Goal: Task Accomplishment & Management: Manage account settings

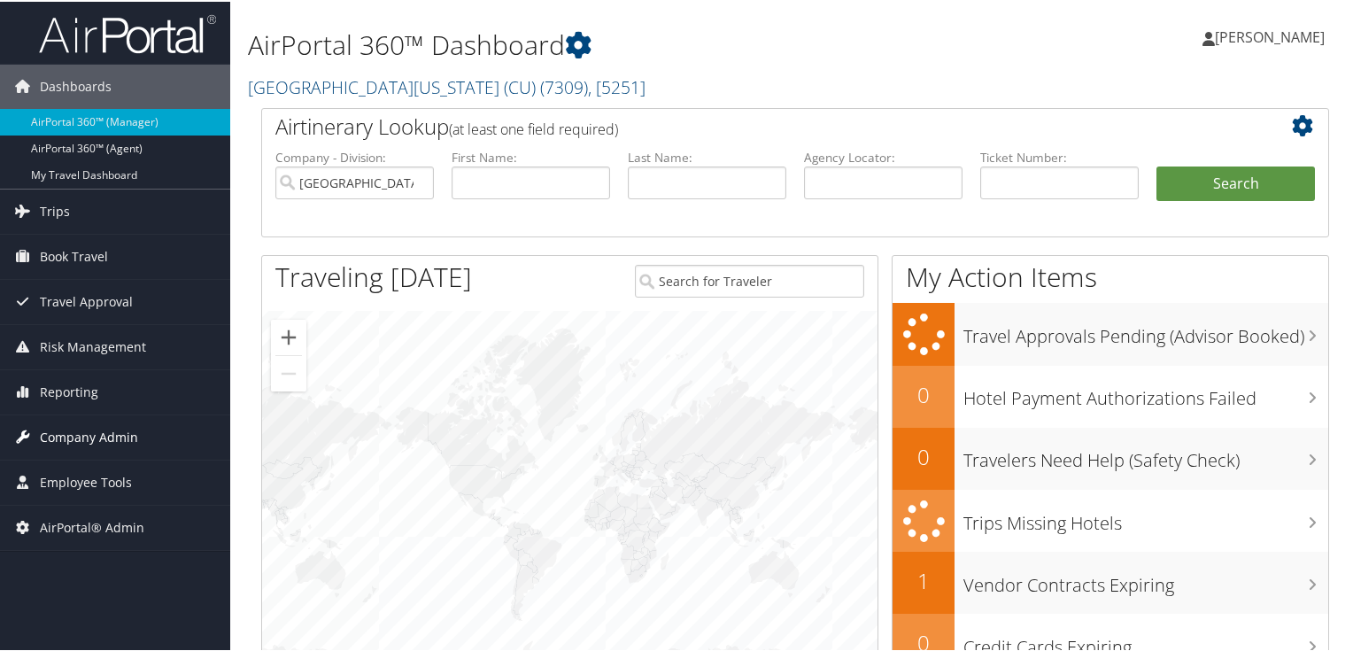
click at [97, 438] on span "Company Admin" at bounding box center [89, 436] width 98 height 44
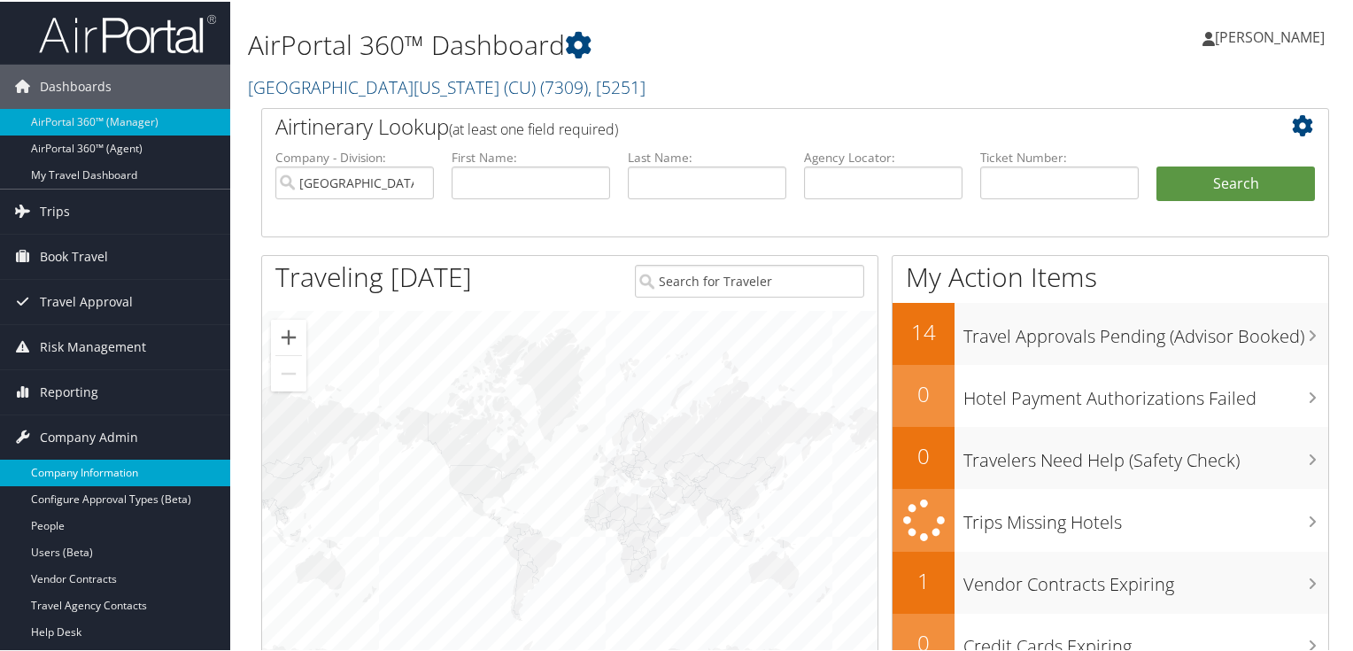
drag, startPoint x: 97, startPoint y: 462, endPoint x: 312, endPoint y: 214, distance: 327.7
click at [98, 463] on link "Company Information" at bounding box center [115, 471] width 230 height 27
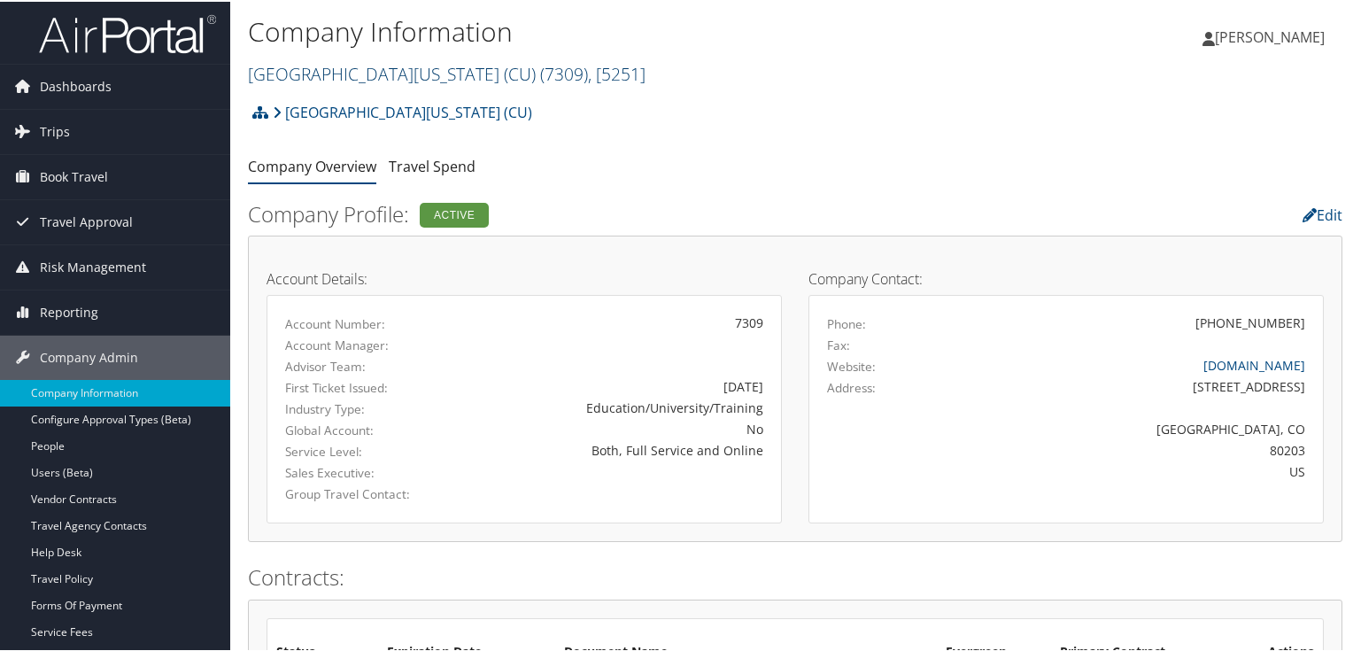
click at [452, 76] on link "[GEOGRAPHIC_DATA][US_STATE] (CU) ( 7309 ) , [ 5251 ]" at bounding box center [447, 72] width 398 height 24
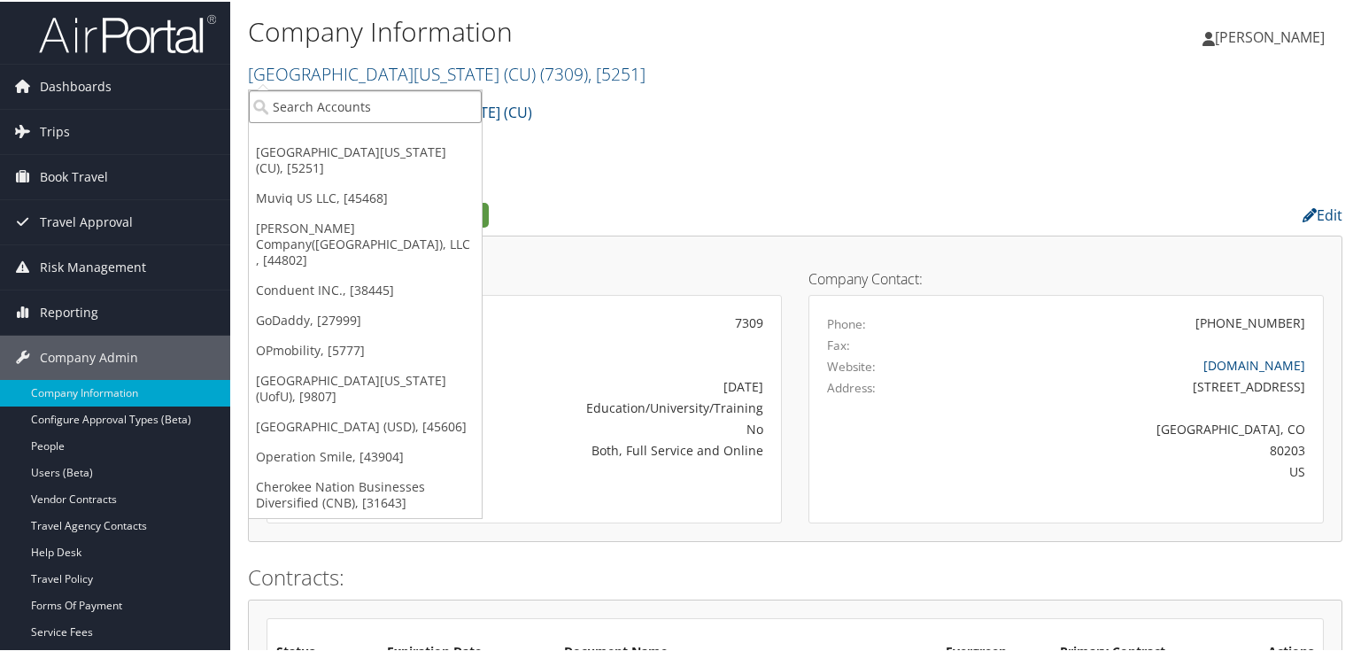
click at [404, 106] on input "search" at bounding box center [365, 105] width 233 height 33
type input "301253"
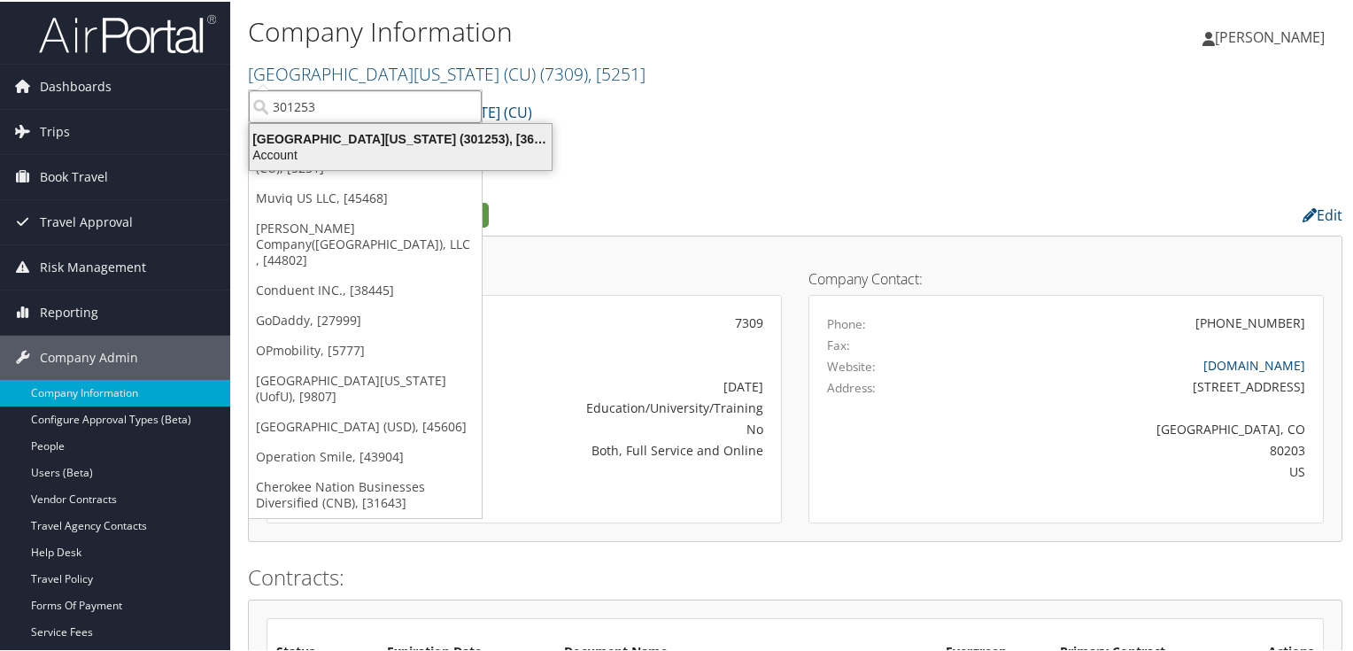
click at [329, 140] on div "University of Alabama (301253), [36553]" at bounding box center [400, 137] width 323 height 16
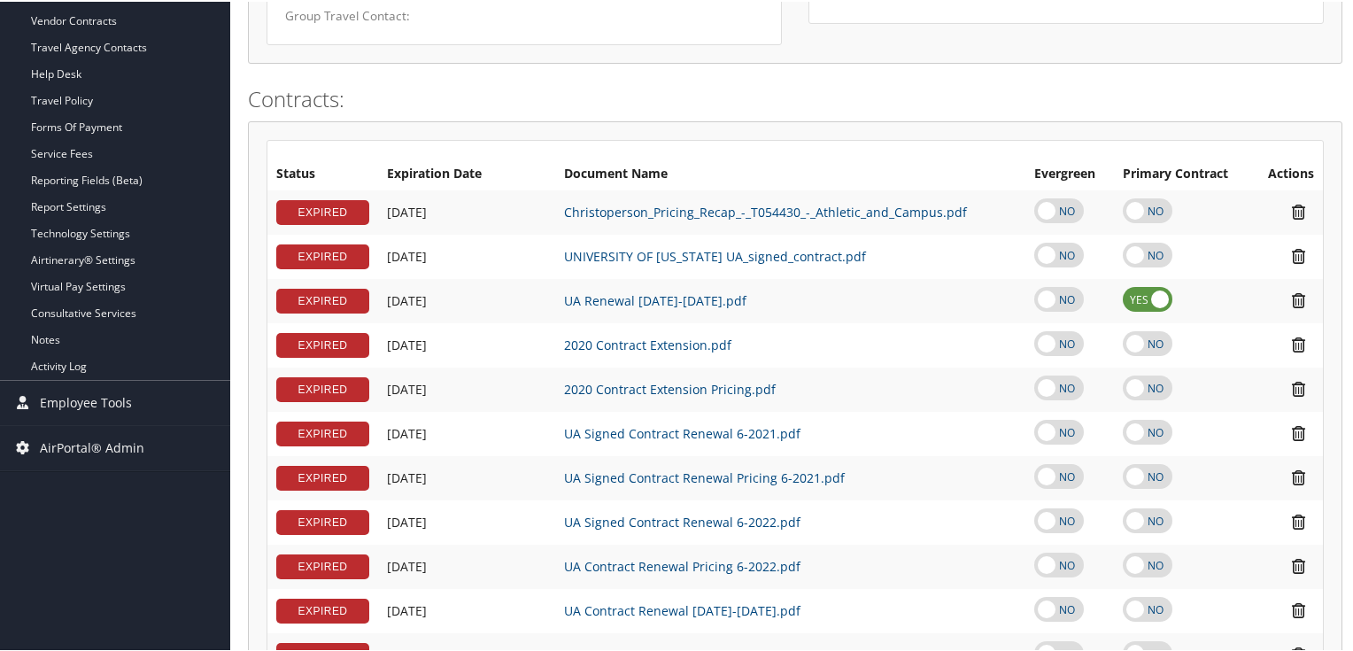
scroll to position [477, 0]
drag, startPoint x: 83, startPoint y: 176, endPoint x: 360, endPoint y: 207, distance: 278.9
click at [84, 175] on link "Reporting Fields (Beta)" at bounding box center [115, 179] width 230 height 27
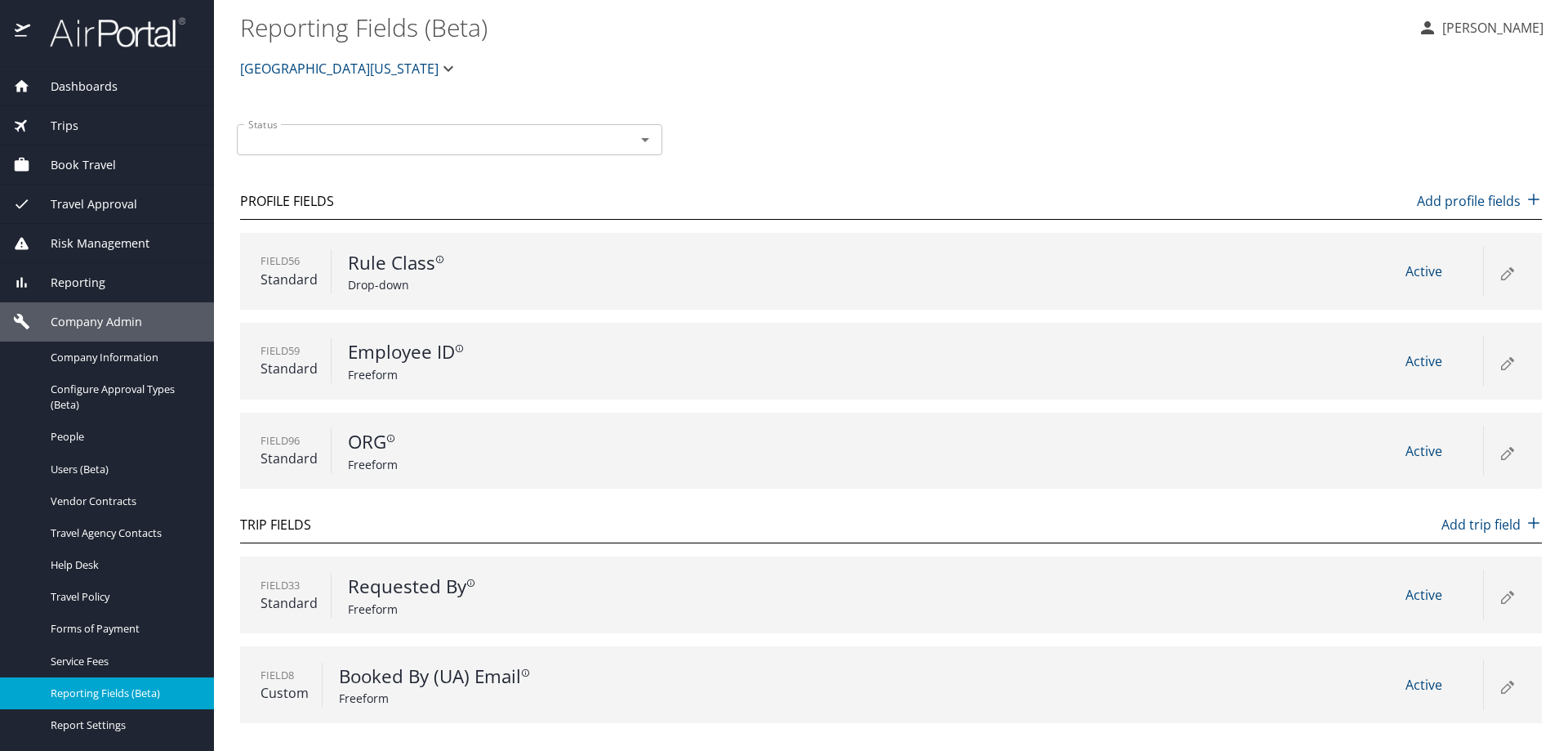
click at [1509, 449] on icon at bounding box center [1506, 451] width 19 height 19
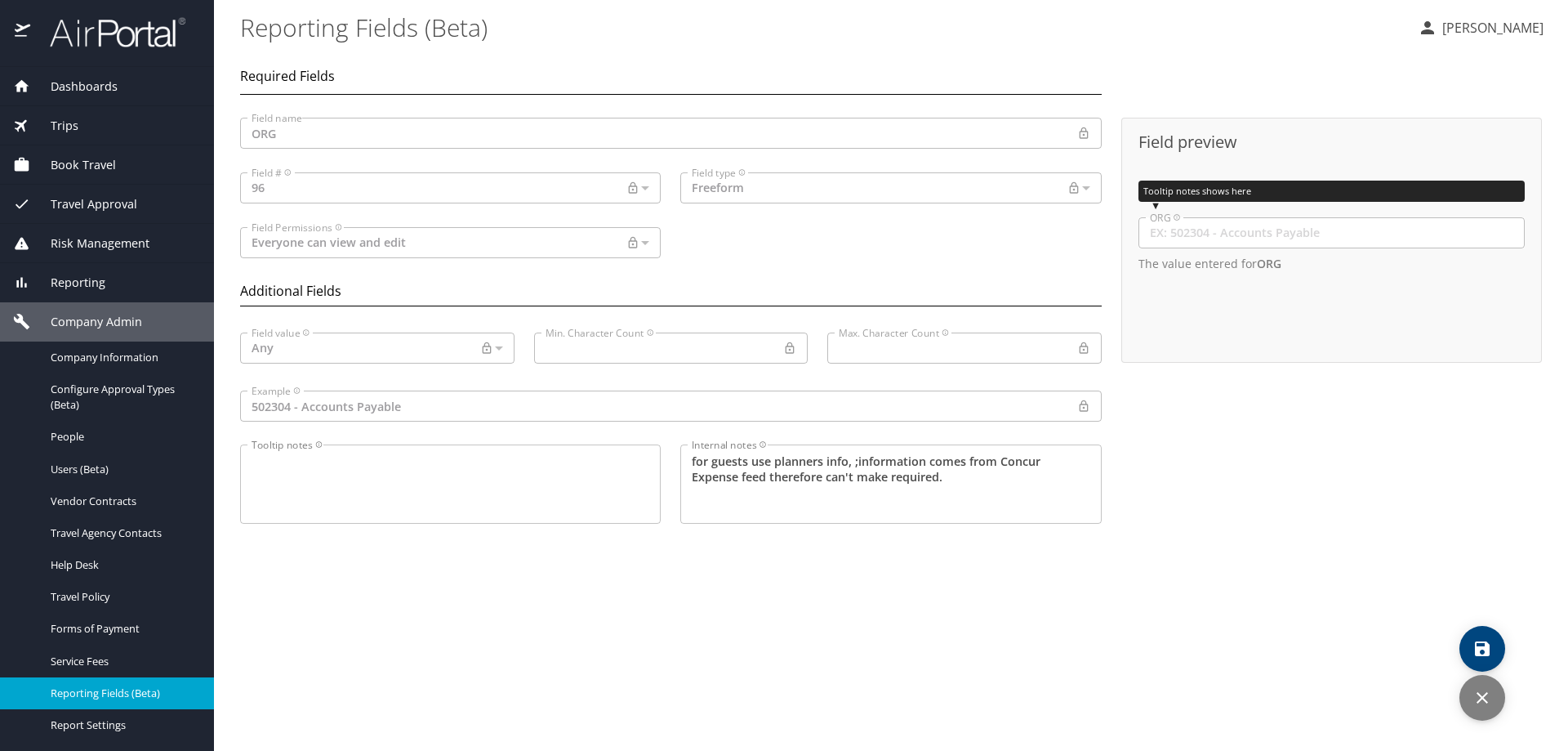
click at [96, 323] on span "Company Admin" at bounding box center [86, 321] width 112 height 18
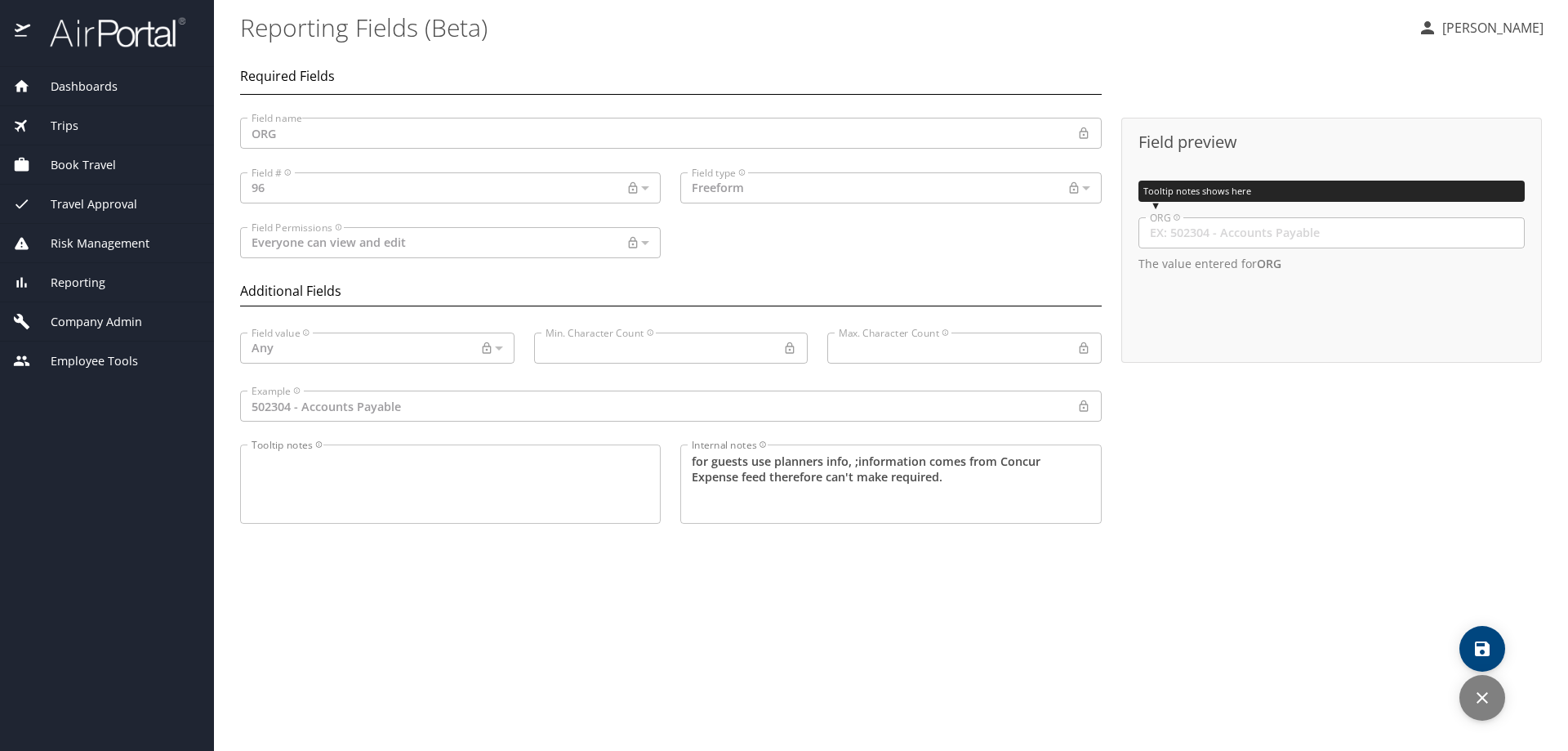
click at [96, 323] on span "Company Admin" at bounding box center [86, 321] width 112 height 18
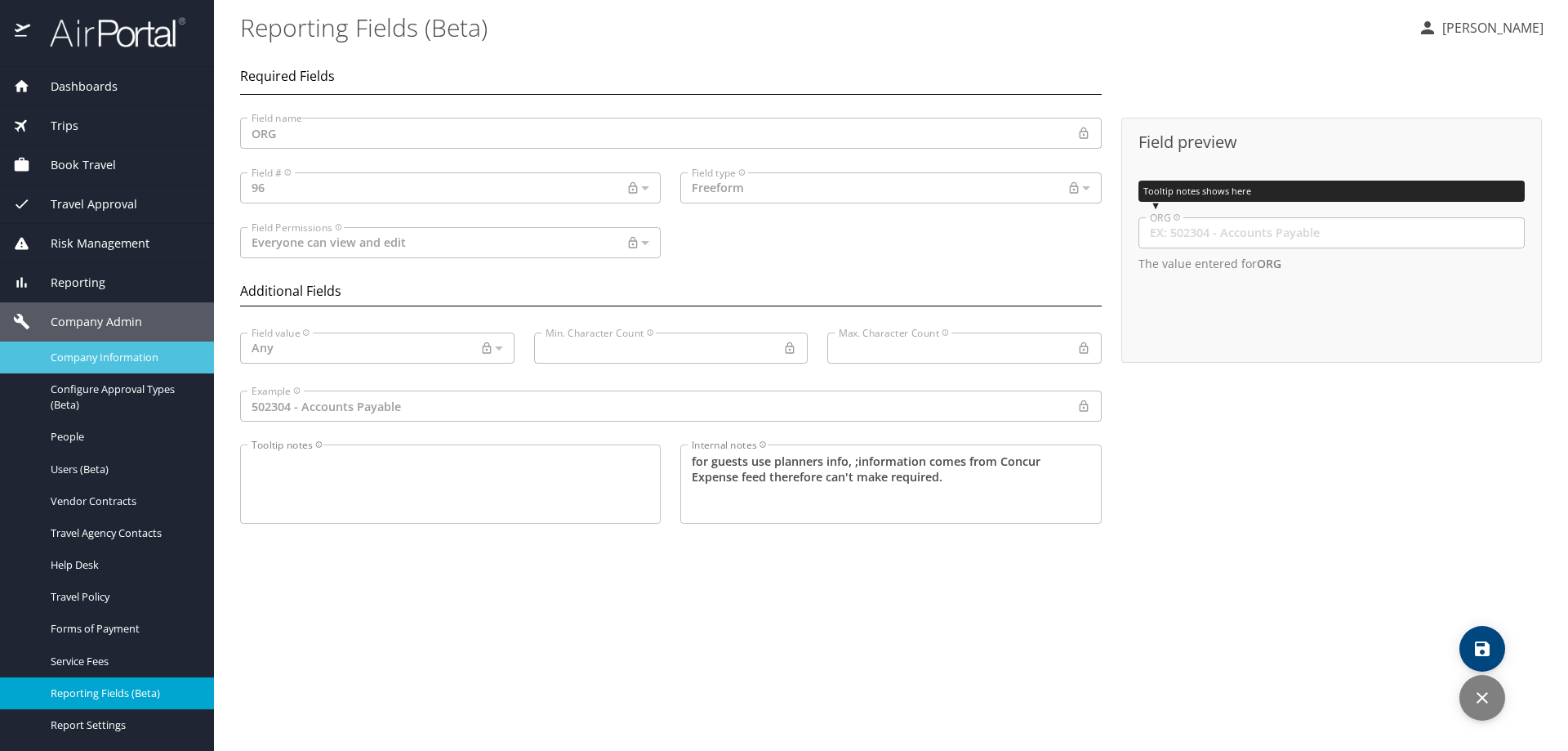
click at [96, 360] on span "Company Information" at bounding box center [123, 357] width 144 height 16
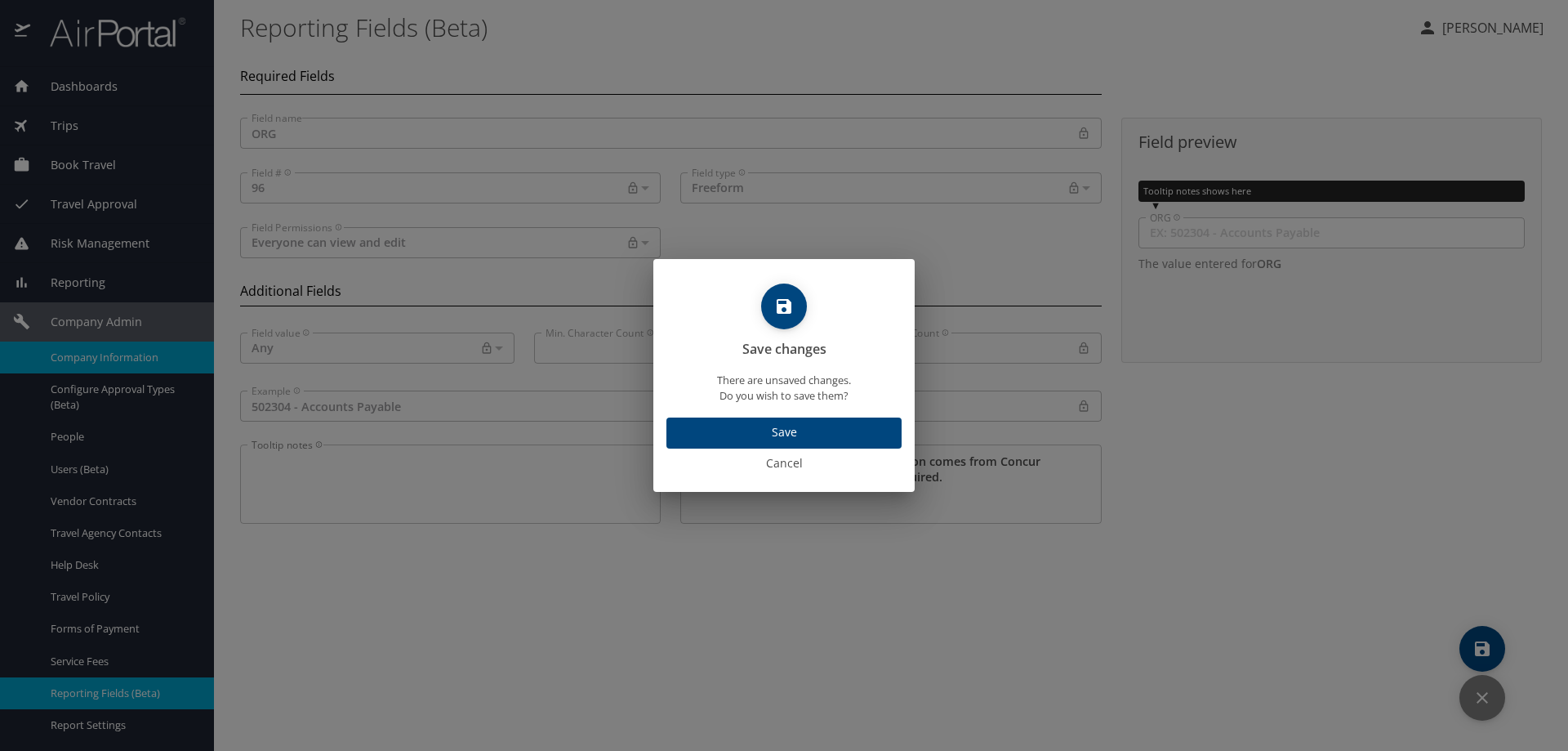
click at [790, 466] on span "Cancel" at bounding box center [783, 463] width 248 height 20
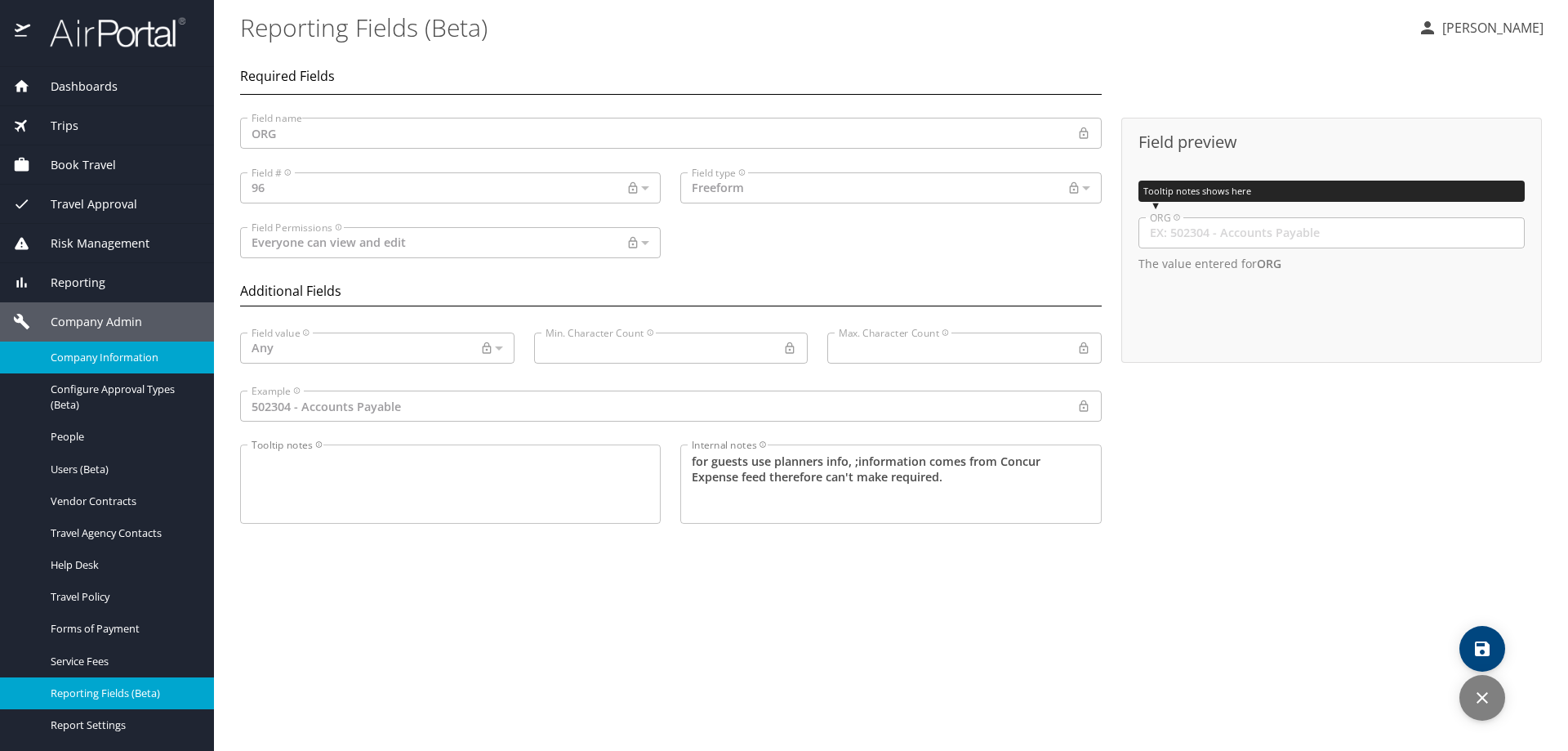
click at [89, 320] on span "Company Admin" at bounding box center [86, 321] width 112 height 18
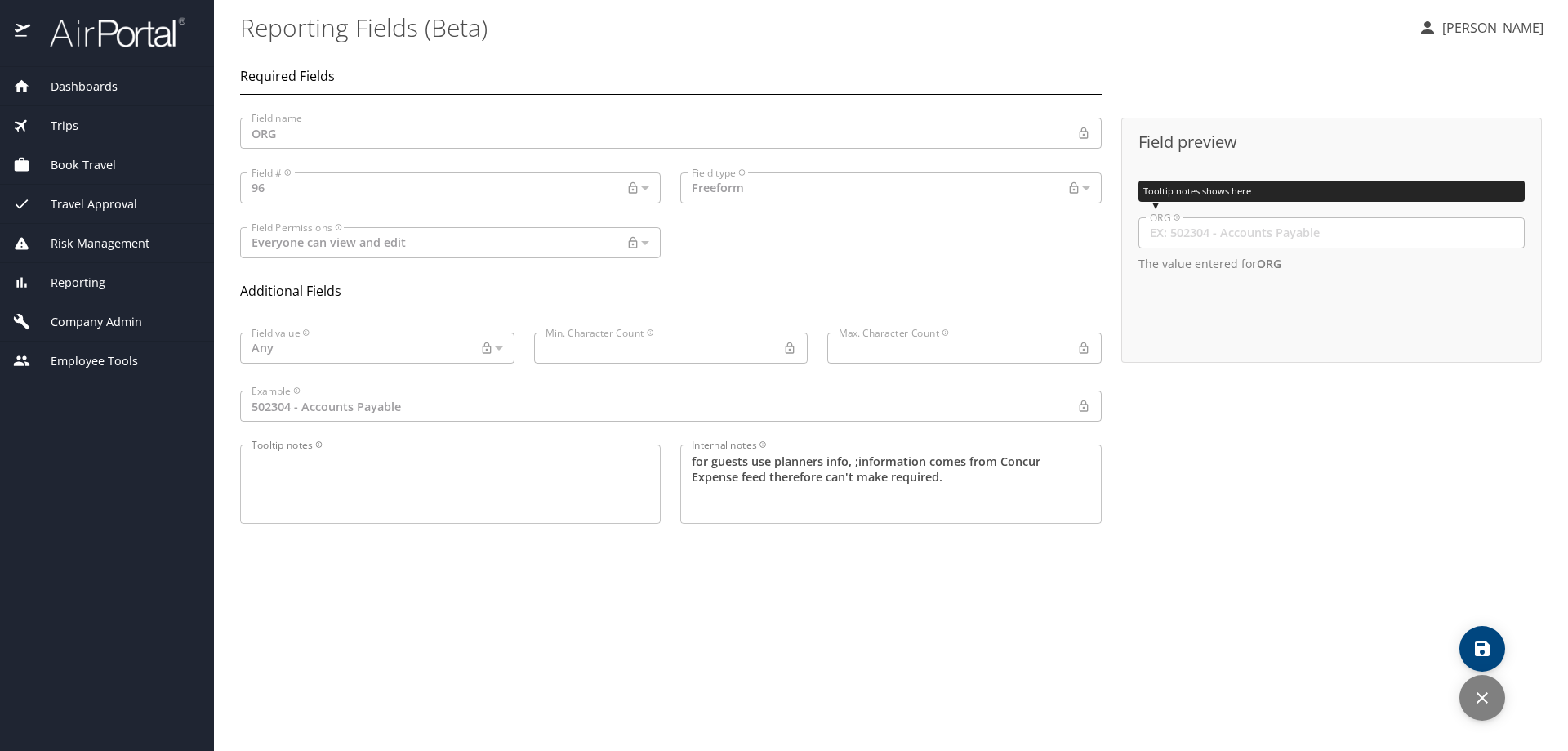
click at [121, 320] on span "Company Admin" at bounding box center [86, 321] width 112 height 18
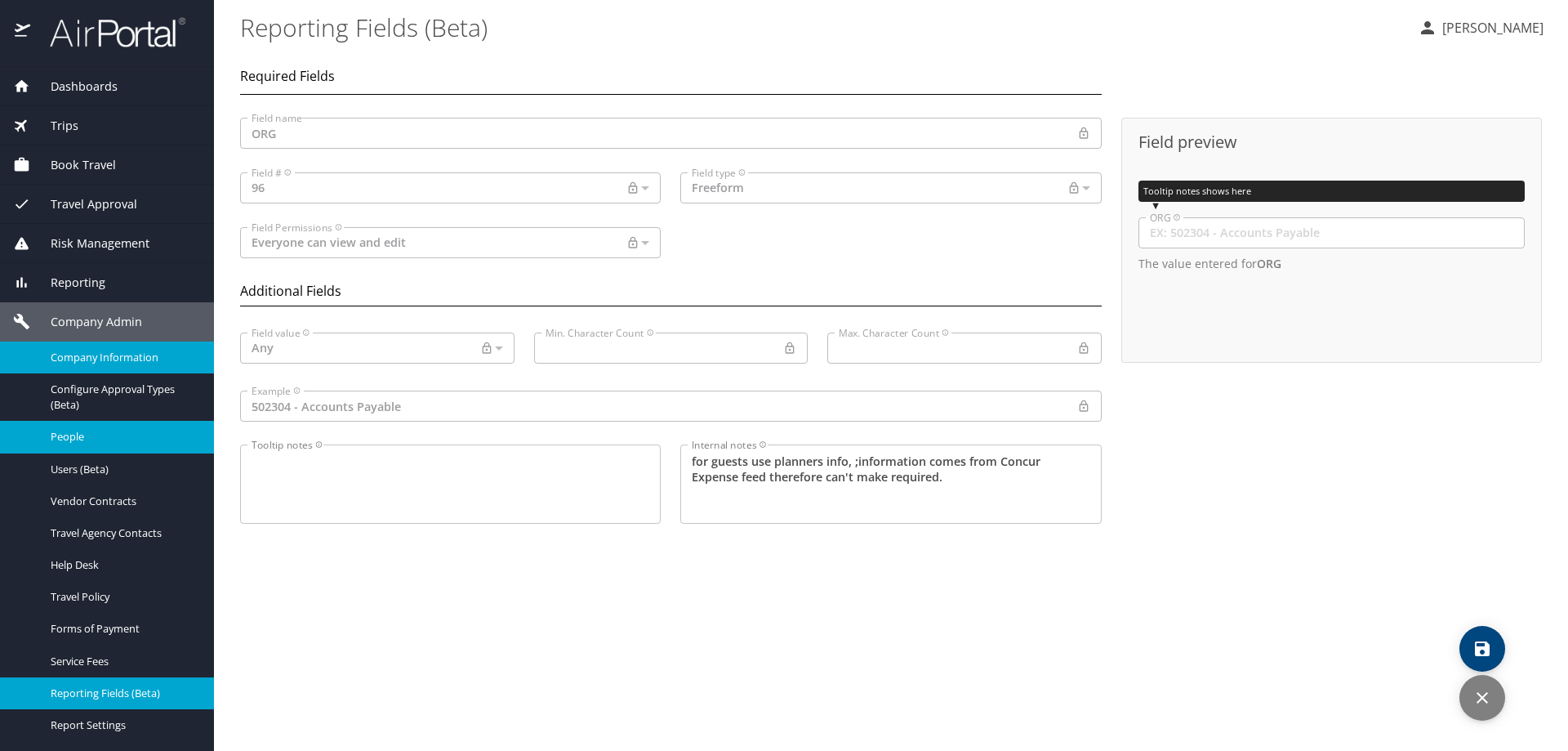
drag, startPoint x: 68, startPoint y: 438, endPoint x: 258, endPoint y: 445, distance: 190.1
click at [70, 438] on span "People" at bounding box center [123, 436] width 144 height 16
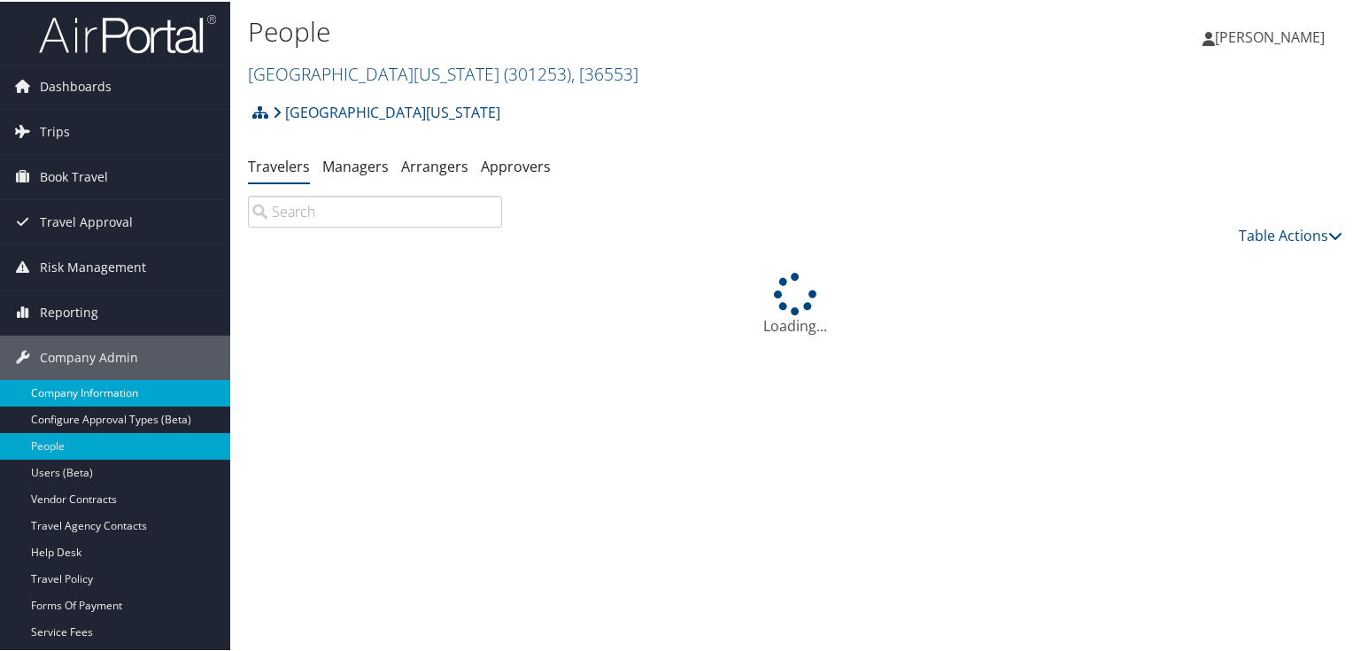
click at [89, 385] on link "Company Information" at bounding box center [115, 391] width 230 height 27
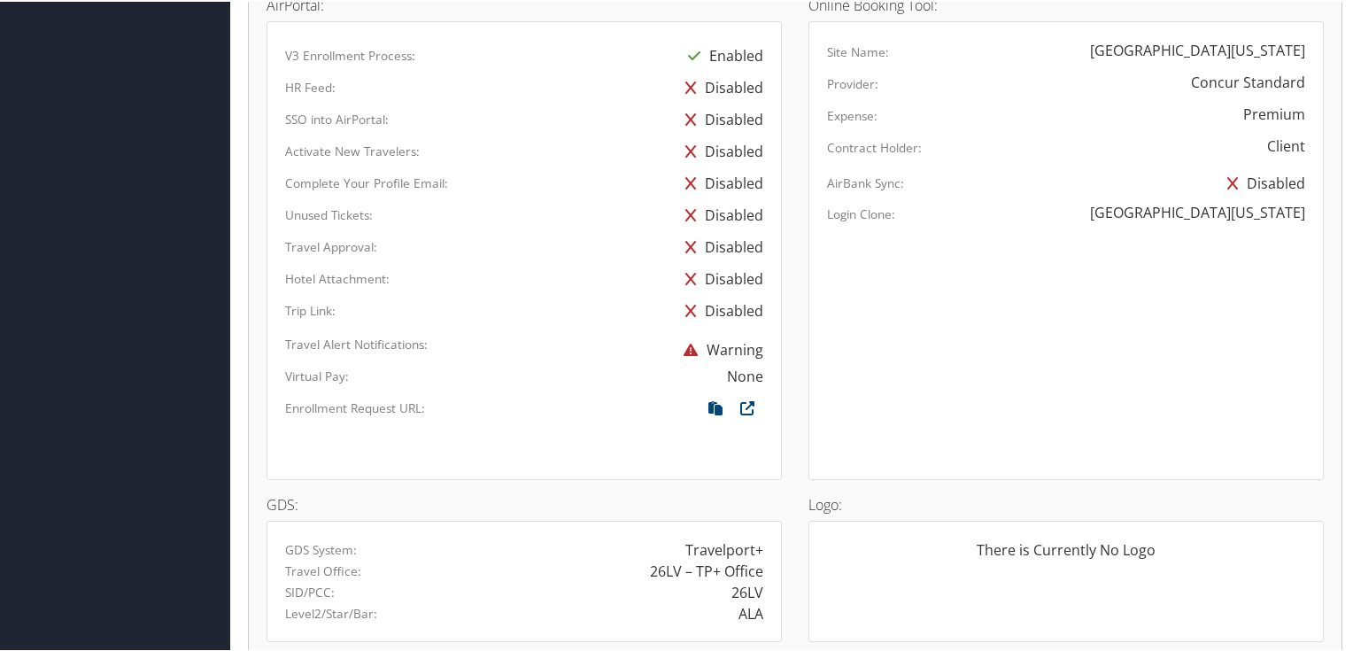
scroll to position [1558, 0]
